Goal: Find specific page/section: Find specific page/section

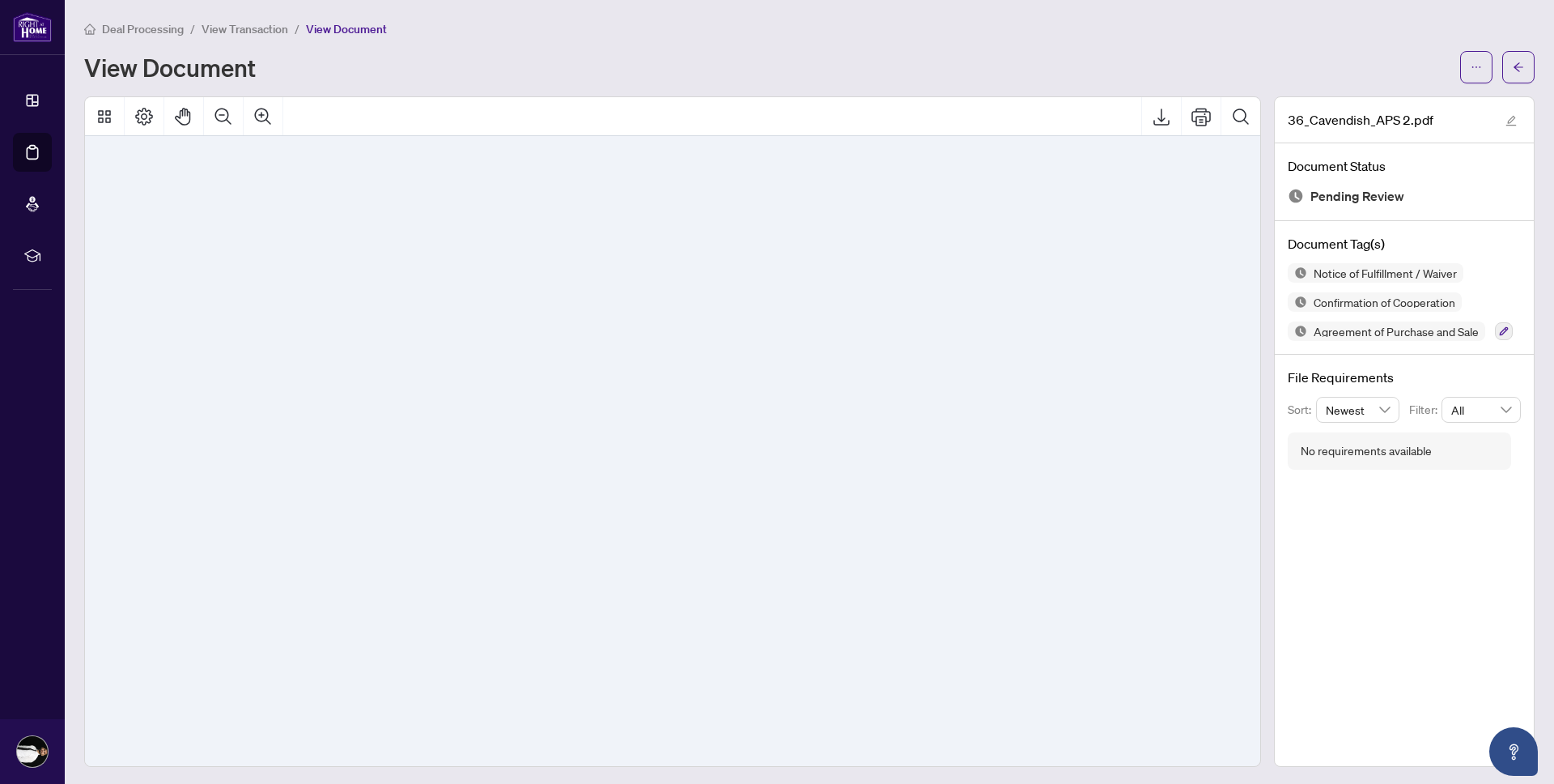
scroll to position [15356, 0]
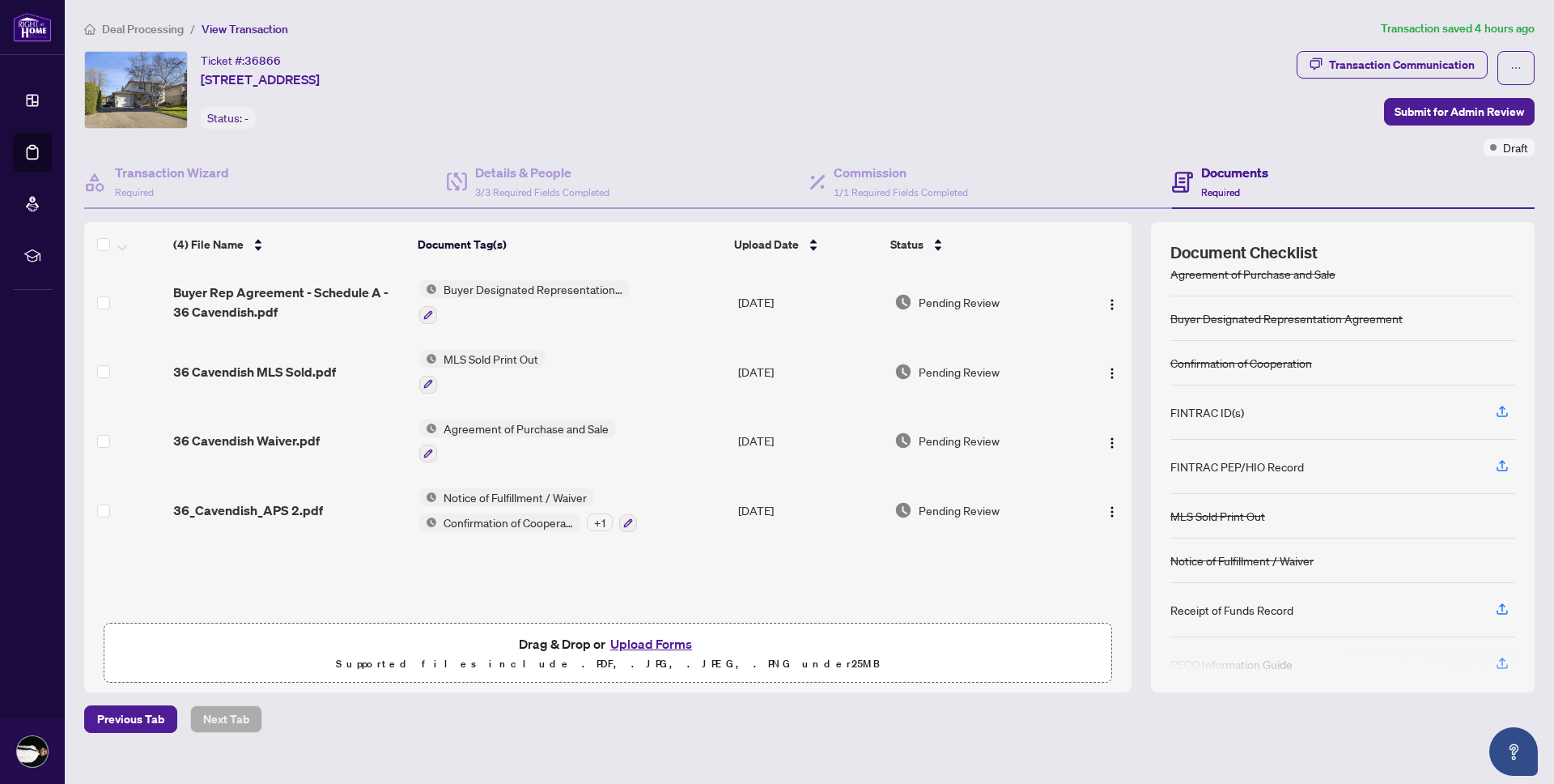
scroll to position [43, 0]
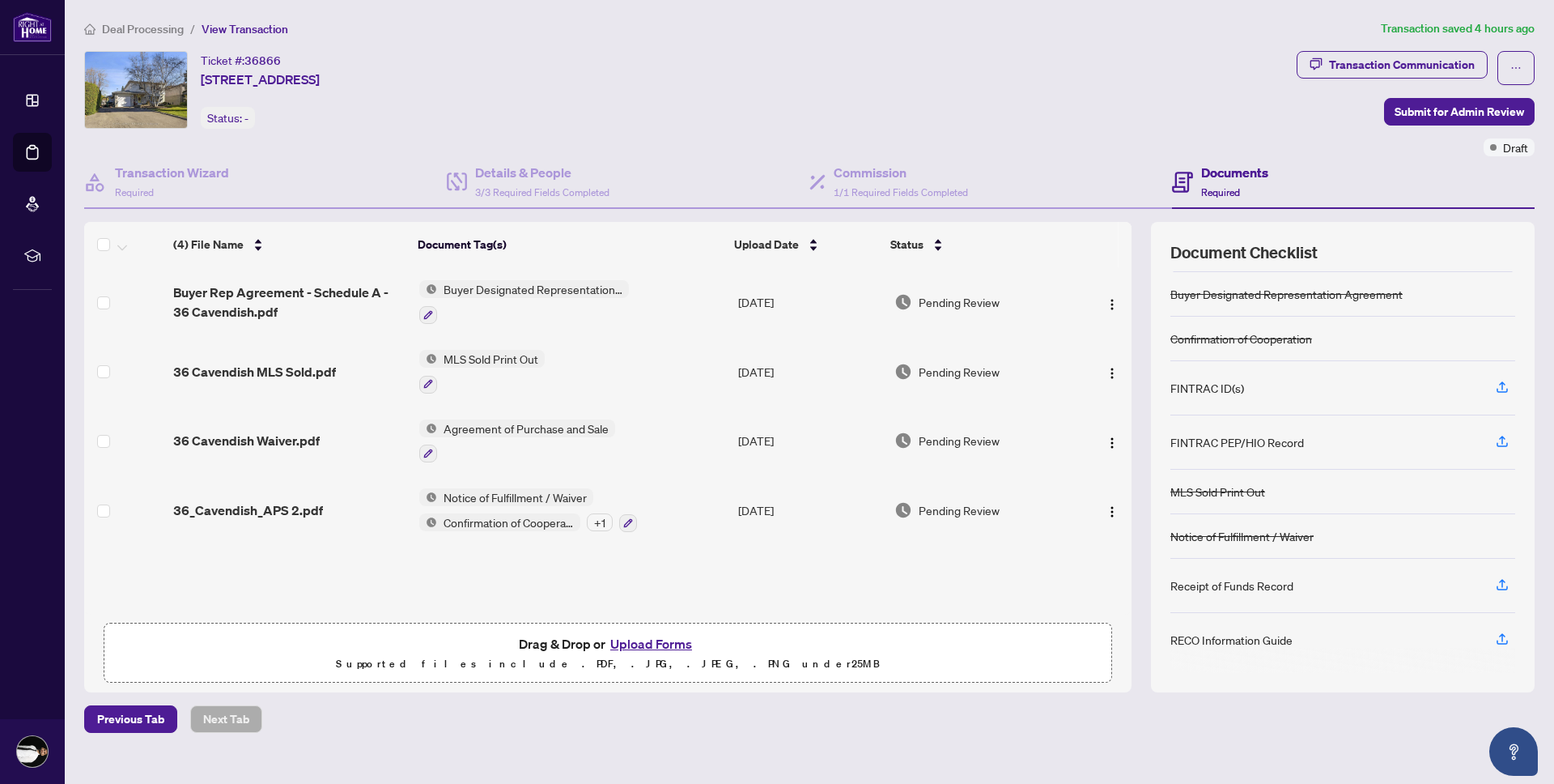
click at [1243, 399] on div "FINTRAC ID(s)" at bounding box center [1342, 387] width 345 height 54
